Goal: Information Seeking & Learning: Learn about a topic

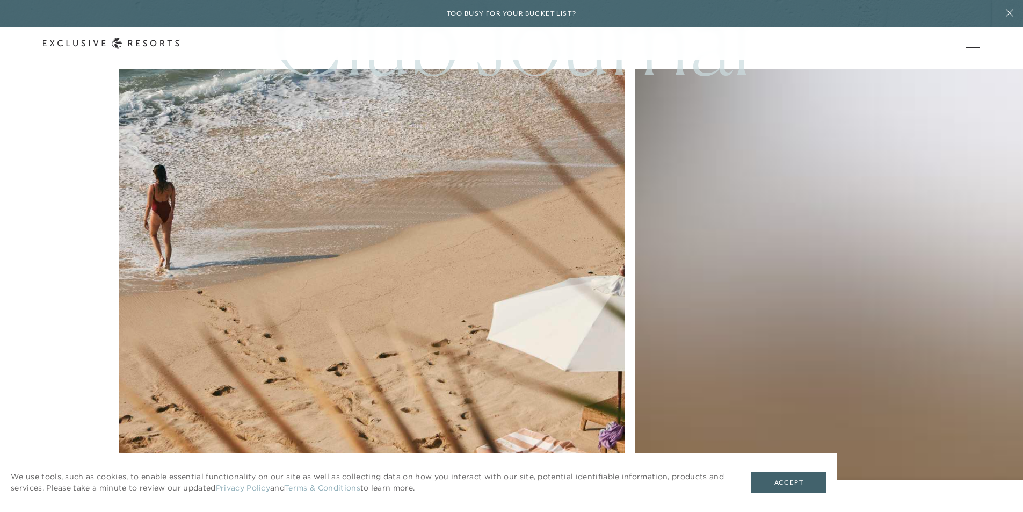
scroll to position [4760, 0]
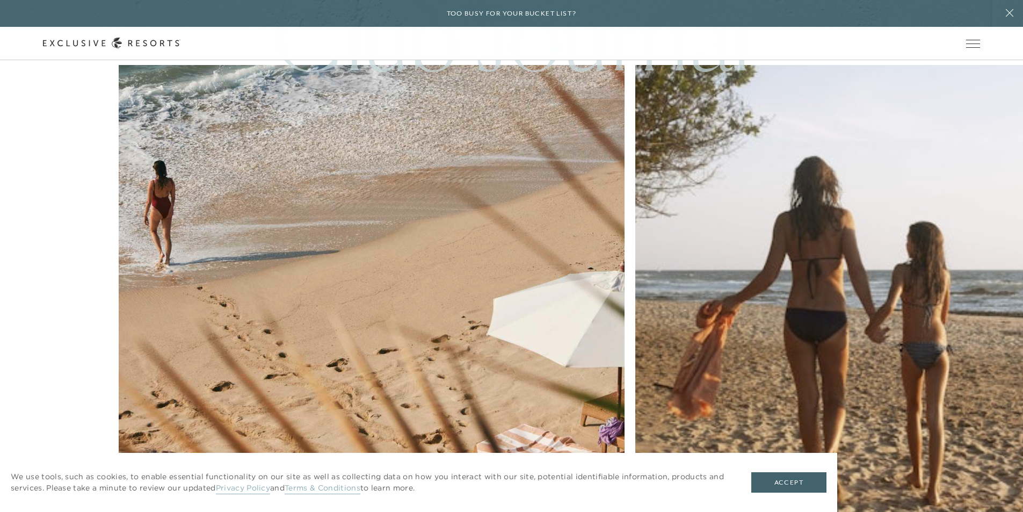
drag, startPoint x: 1028, startPoint y: 22, endPoint x: 1017, endPoint y: 440, distance: 418.3
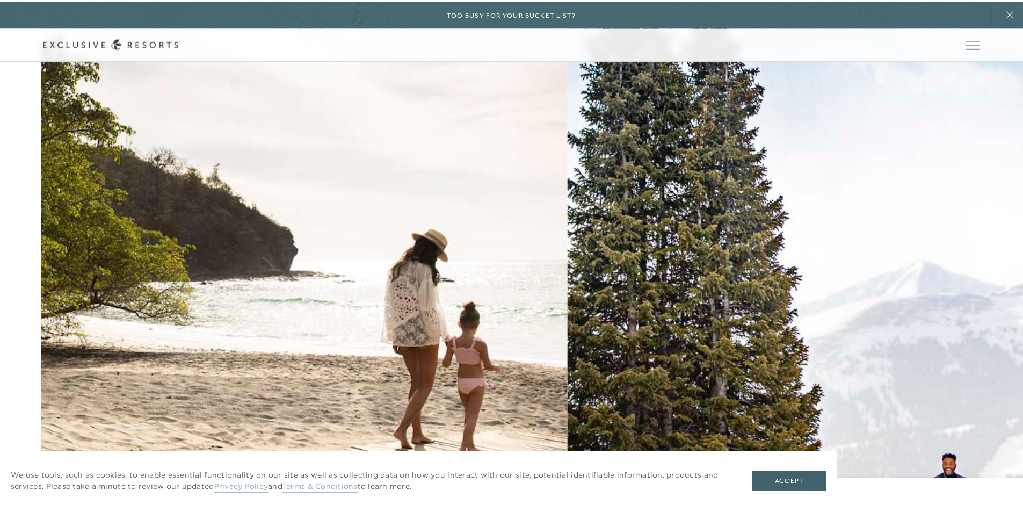
scroll to position [0, 0]
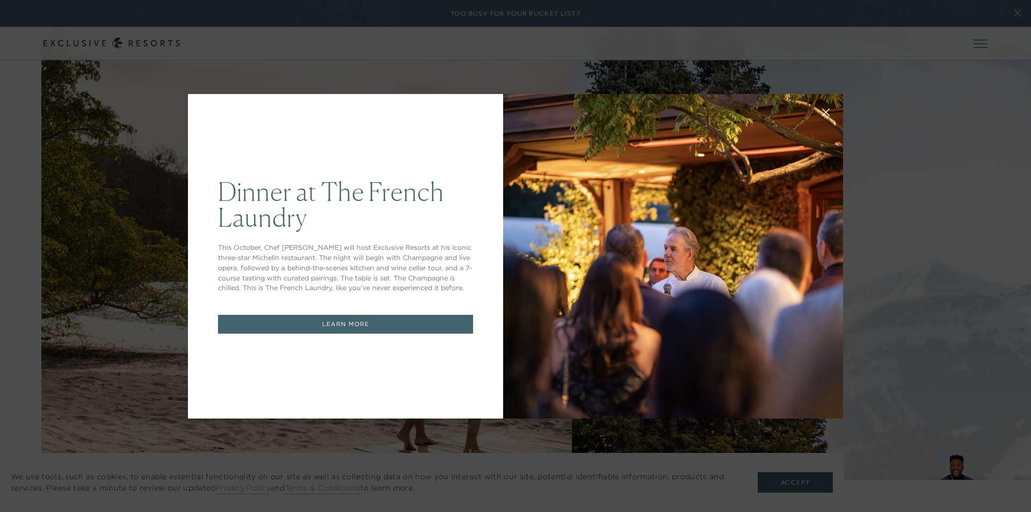
click at [604, 172] on div at bounding box center [673, 256] width 340 height 324
drag, startPoint x: 312, startPoint y: 318, endPoint x: 309, endPoint y: 310, distance: 8.7
click at [312, 317] on link "LEARN MORE" at bounding box center [345, 324] width 255 height 19
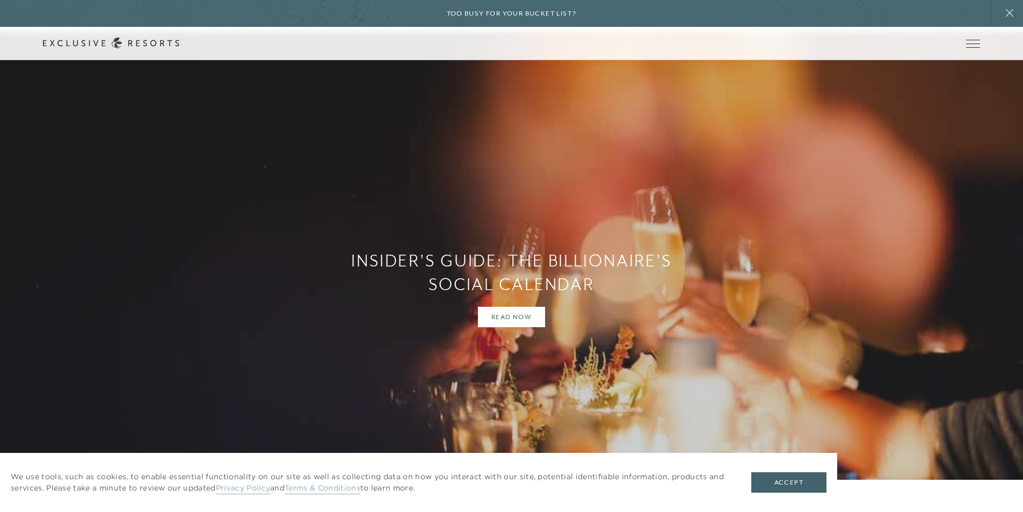
scroll to position [1396, 0]
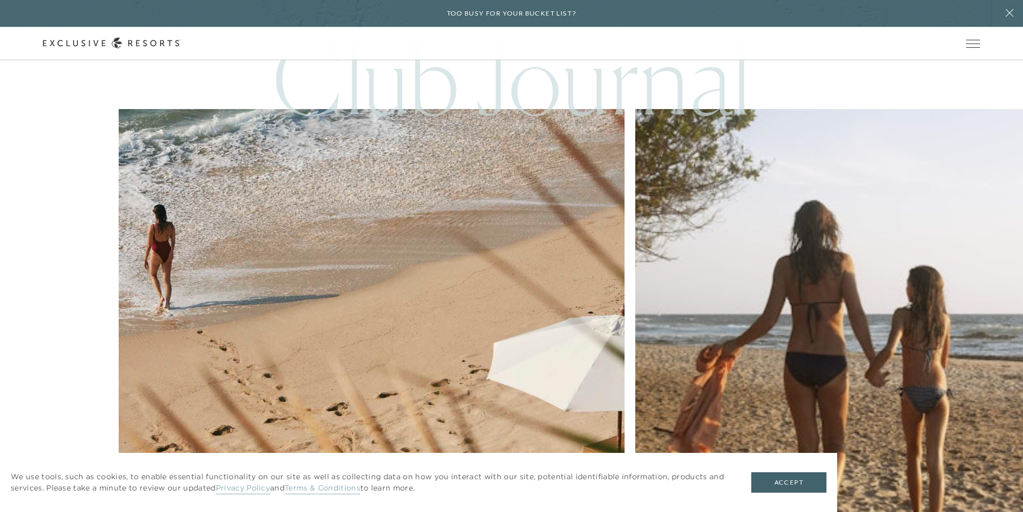
scroll to position [4760, 0]
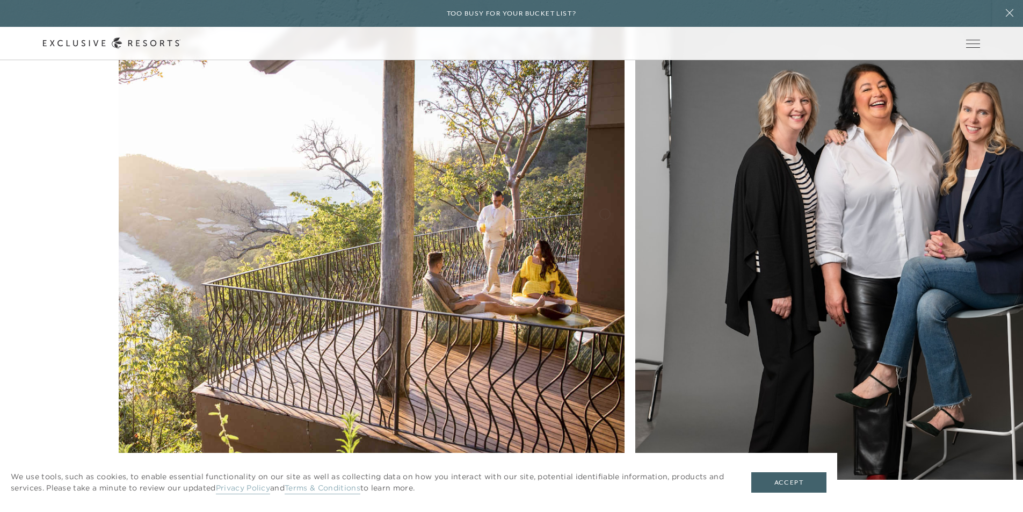
scroll to position [3508, 0]
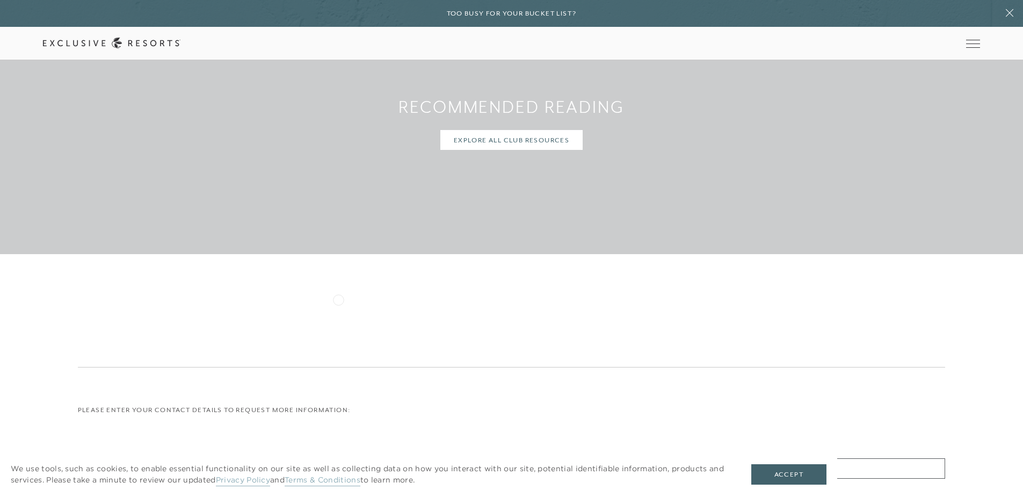
scroll to position [4516, 0]
